Goal: Find specific page/section: Find specific page/section

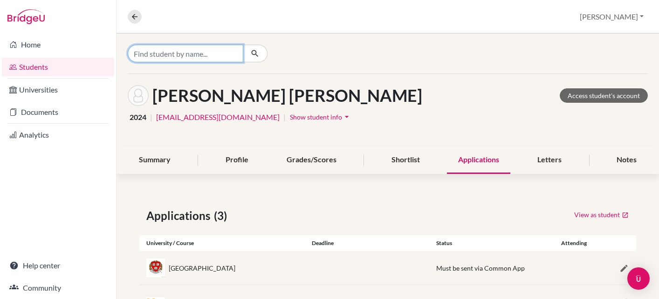
click at [198, 53] on input "Find student by name..." at bounding box center [185, 54] width 115 height 18
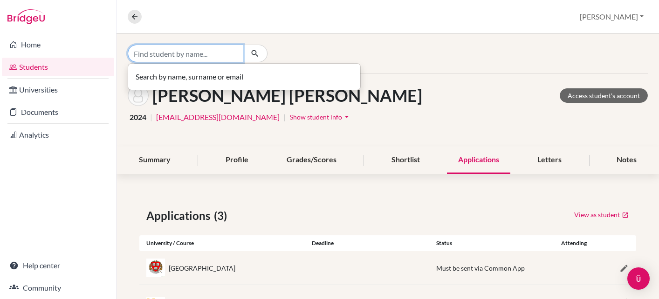
paste input "Hi [PERSON_NAME], Thank you for updating me on your information. As you will co…"
drag, startPoint x: 173, startPoint y: 51, endPoint x: 259, endPoint y: 55, distance: 86.3
click at [259, 55] on div "Hi [PERSON_NAME], Thank you for updating me on your information. As you will co…" at bounding box center [198, 54] width 140 height 18
type input "Hi [PERSON_NAME], Thank you for updating me on your information. As you will co…"
drag, startPoint x: 224, startPoint y: 52, endPoint x: 62, endPoint y: 55, distance: 162.1
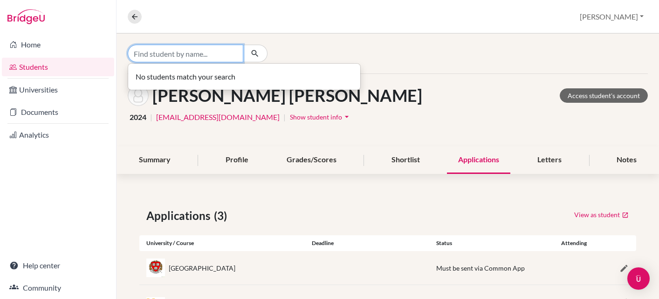
click at [62, 53] on div "Home Students Universities Documents Analytics Help center Community Overview S…" at bounding box center [329, 149] width 659 height 299
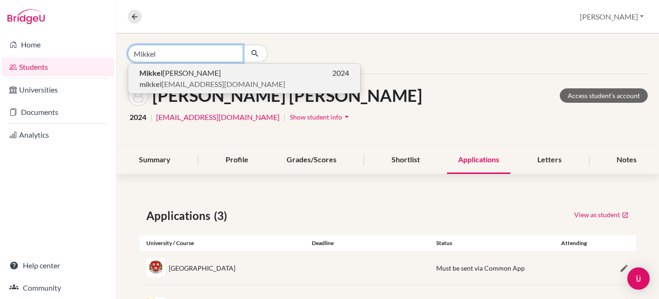
type input "Mikkel"
click at [149, 70] on b "Mikkel" at bounding box center [150, 72] width 23 height 9
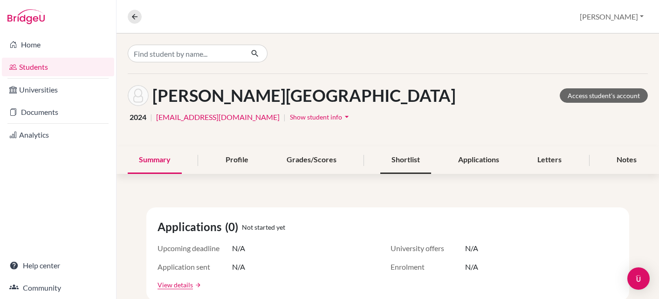
click at [401, 162] on div "Shortlist" at bounding box center [405, 160] width 51 height 27
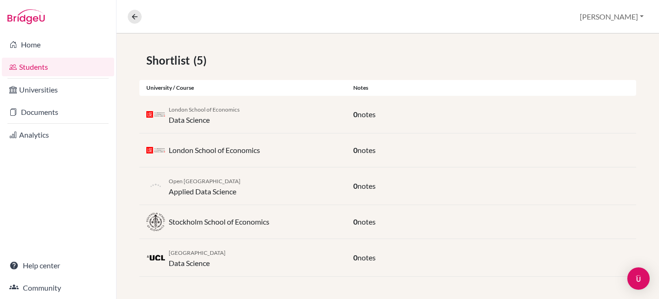
scroll to position [156, 0]
